Goal: Transaction & Acquisition: Purchase product/service

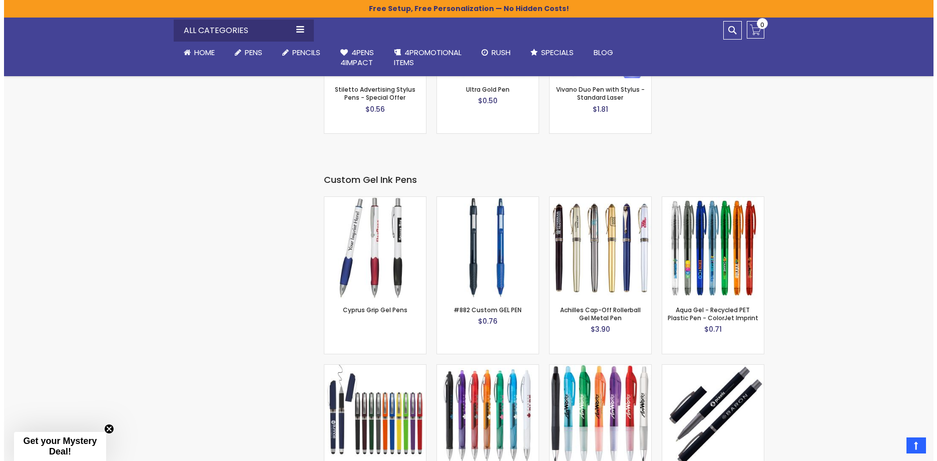
scroll to position [1520, 0]
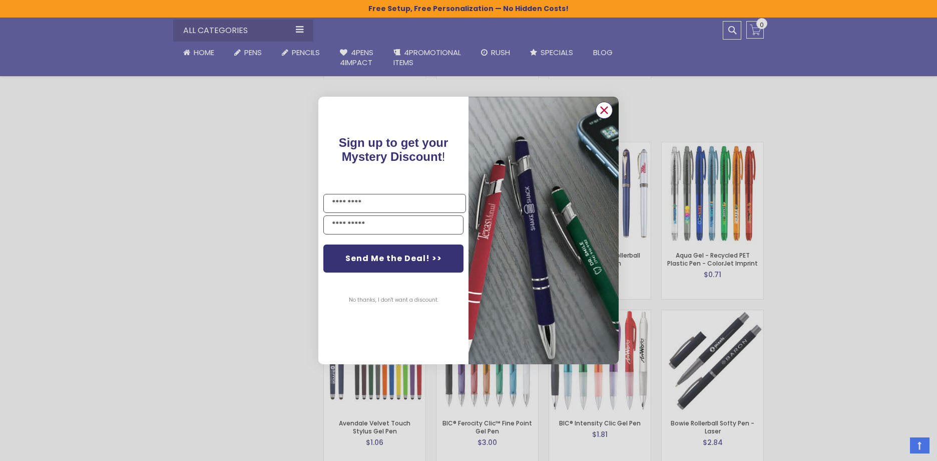
click at [605, 110] on icon "Close dialog" at bounding box center [604, 110] width 7 height 7
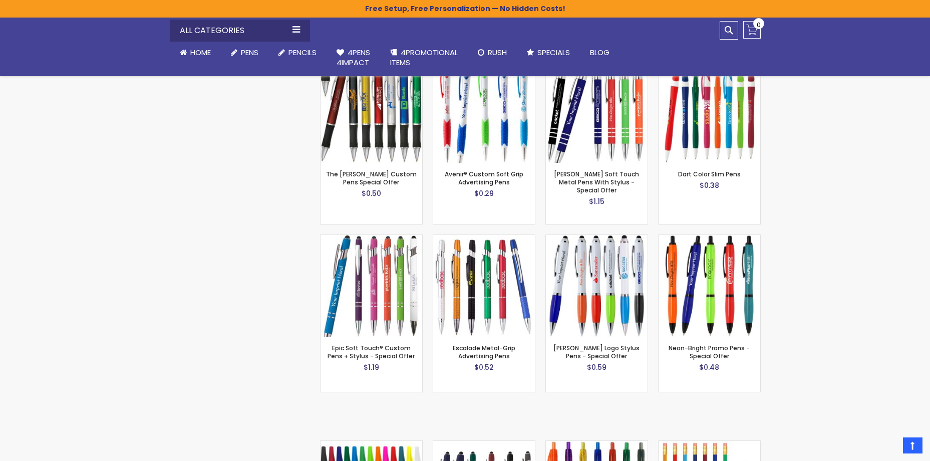
scroll to position [619, 0]
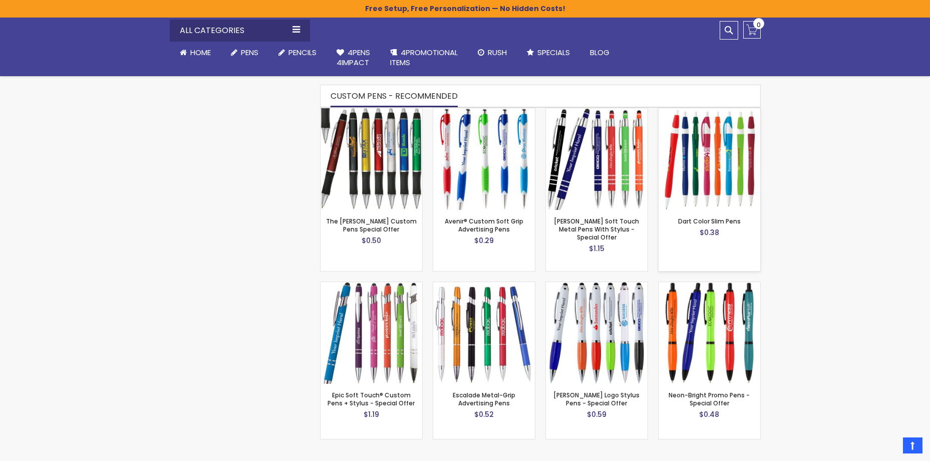
drag, startPoint x: 693, startPoint y: 183, endPoint x: 737, endPoint y: 187, distance: 43.8
click at [693, 183] on img at bounding box center [709, 159] width 102 height 102
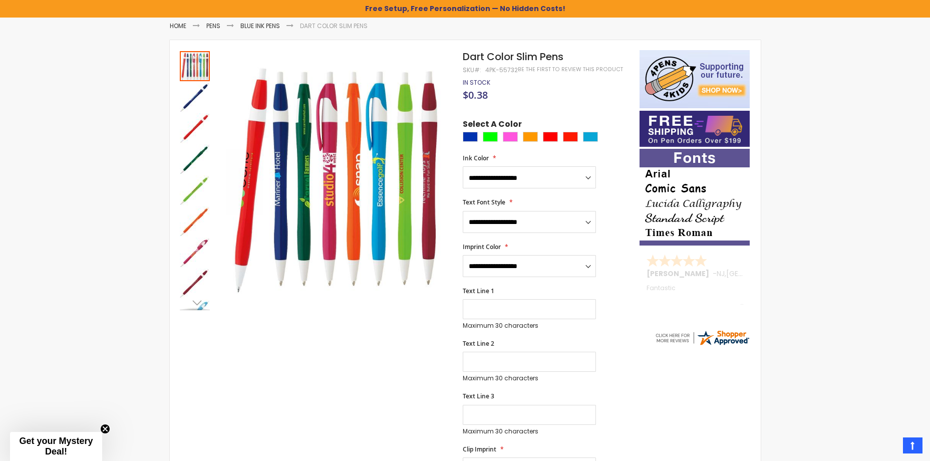
scroll to position [150, 0]
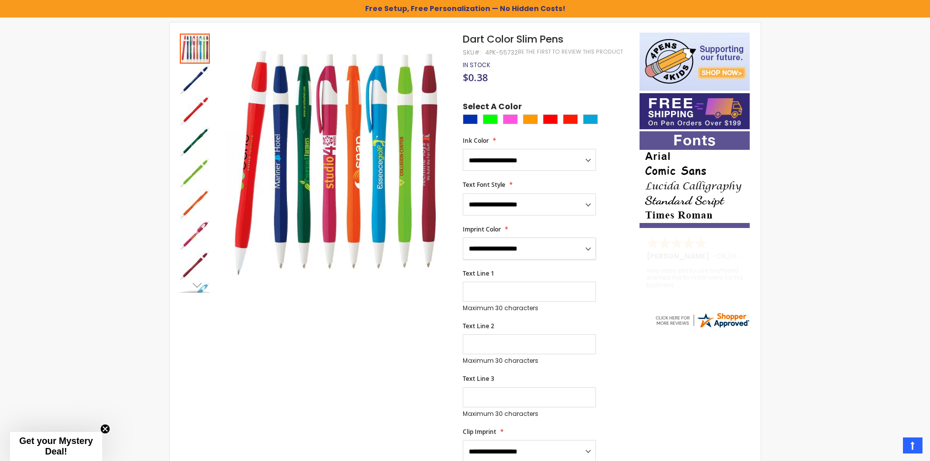
click at [519, 247] on select "**********" at bounding box center [529, 248] width 133 height 22
click at [618, 337] on div "Text Line 2 Maximum 30 characters (30 remaining)" at bounding box center [546, 343] width 166 height 43
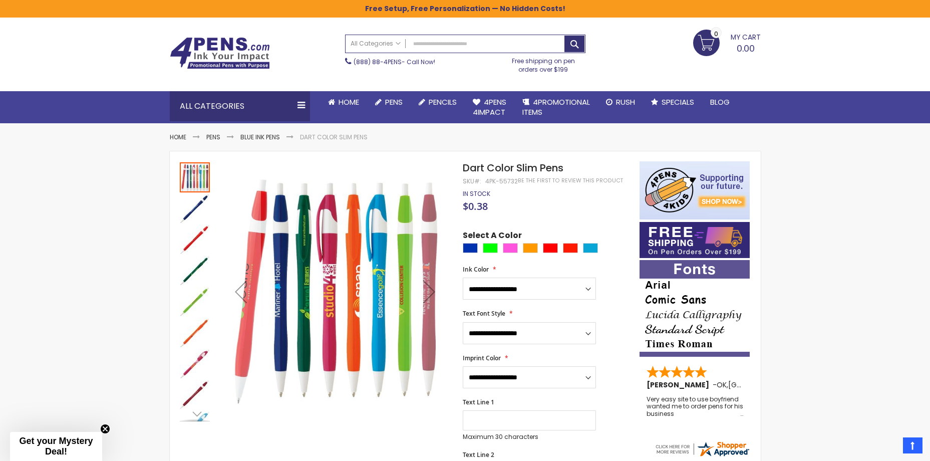
scroll to position [0, 0]
